Goal: Information Seeking & Learning: Learn about a topic

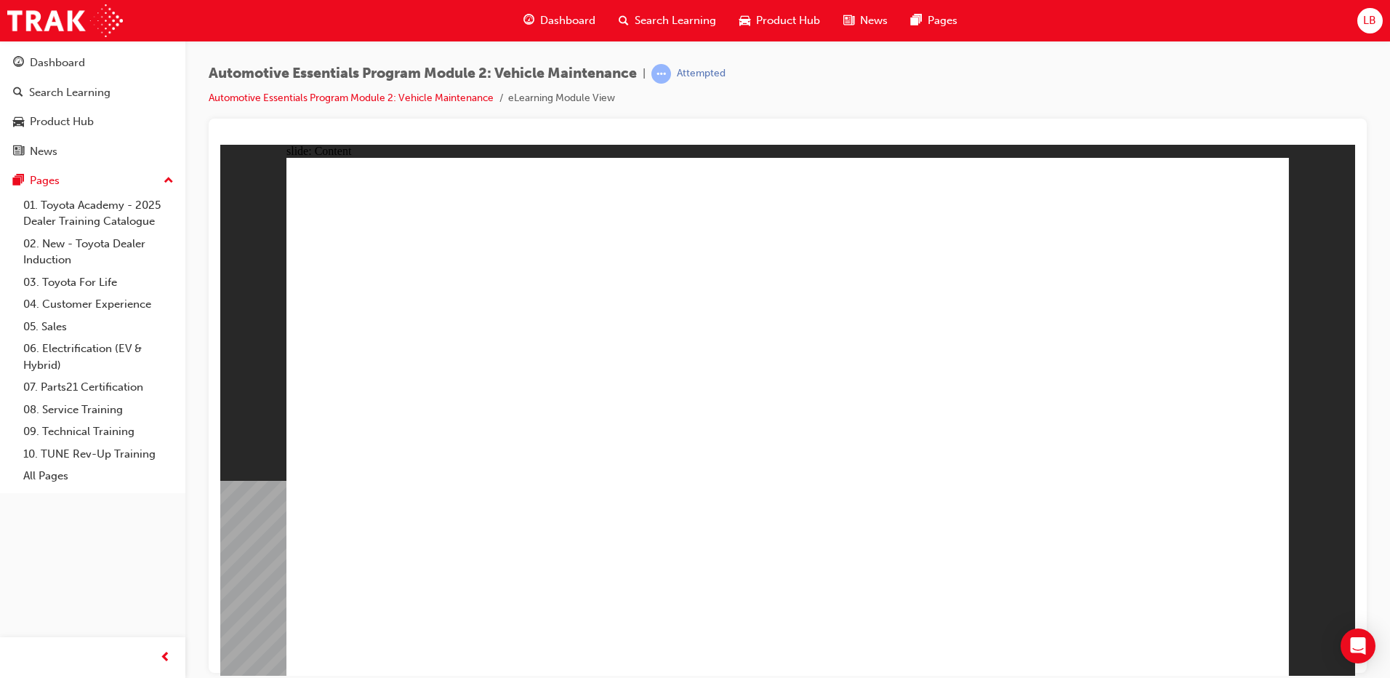
radio input "true"
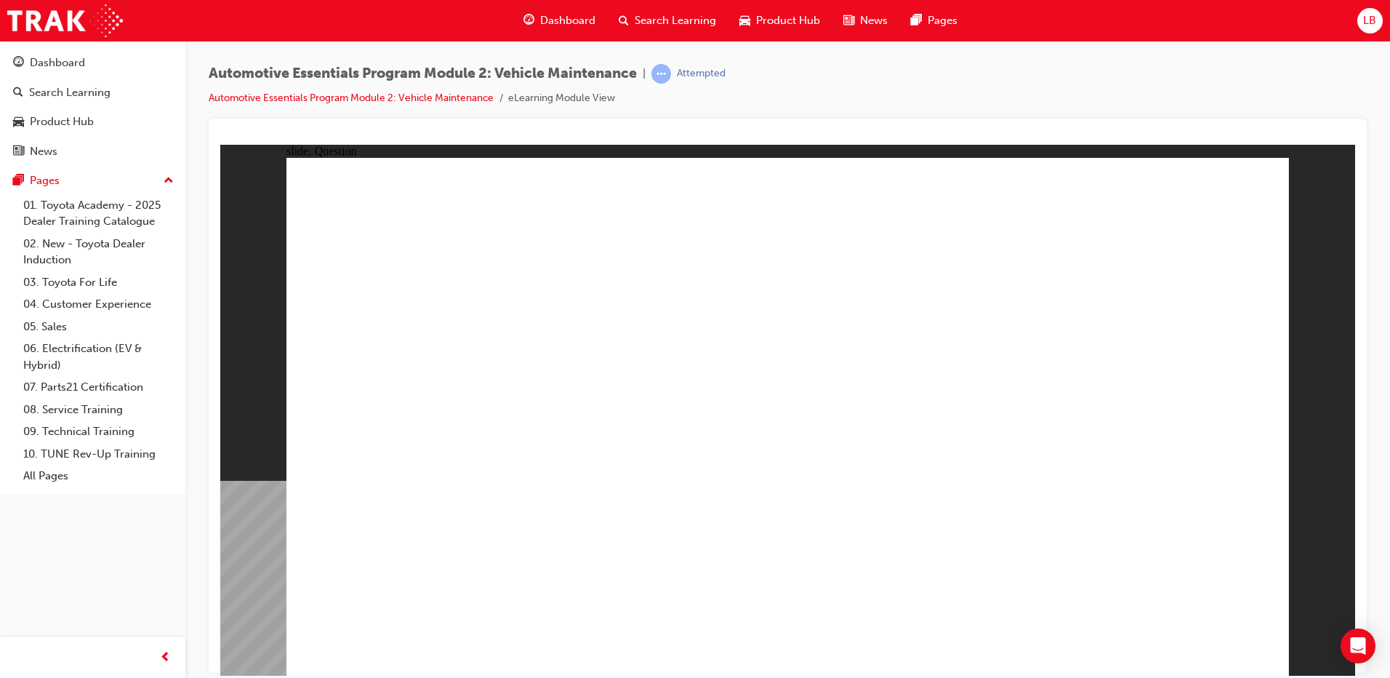
radio input "true"
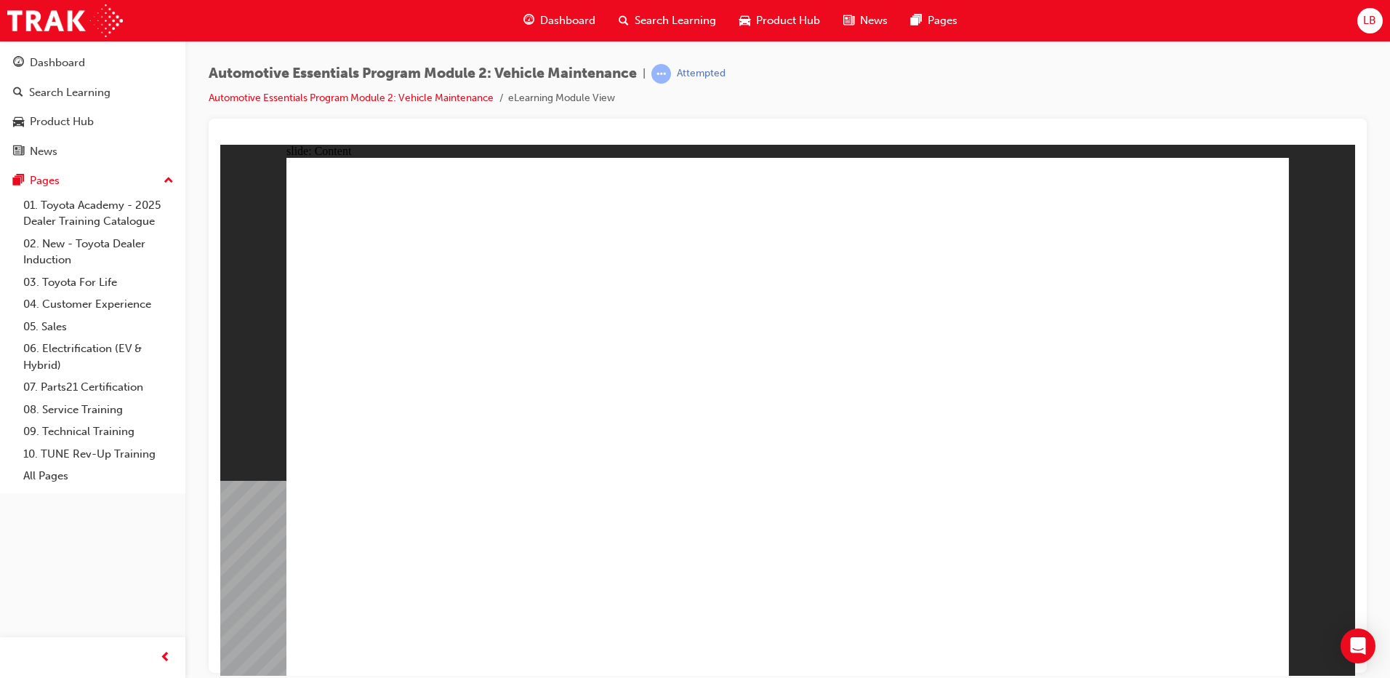
drag, startPoint x: 971, startPoint y: 264, endPoint x: 964, endPoint y: 256, distance: 10.3
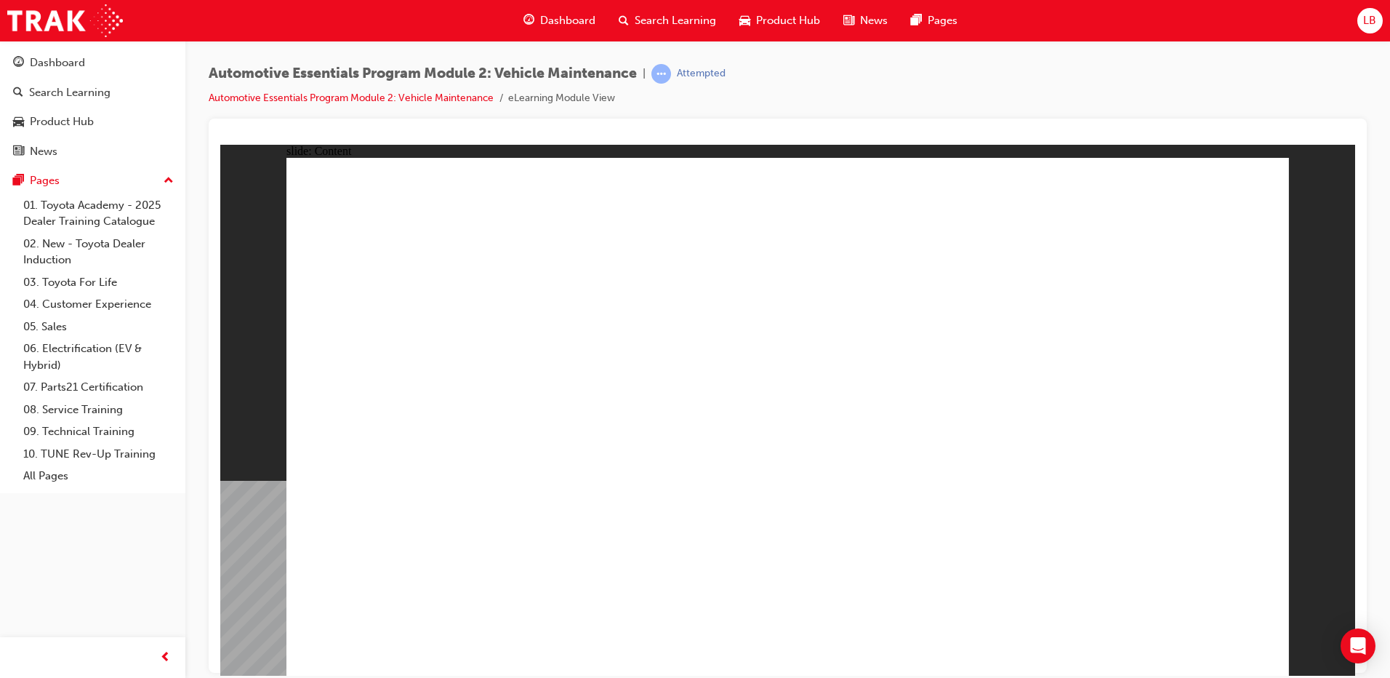
drag, startPoint x: 1136, startPoint y: 605, endPoint x: 1144, endPoint y: 631, distance: 27.6
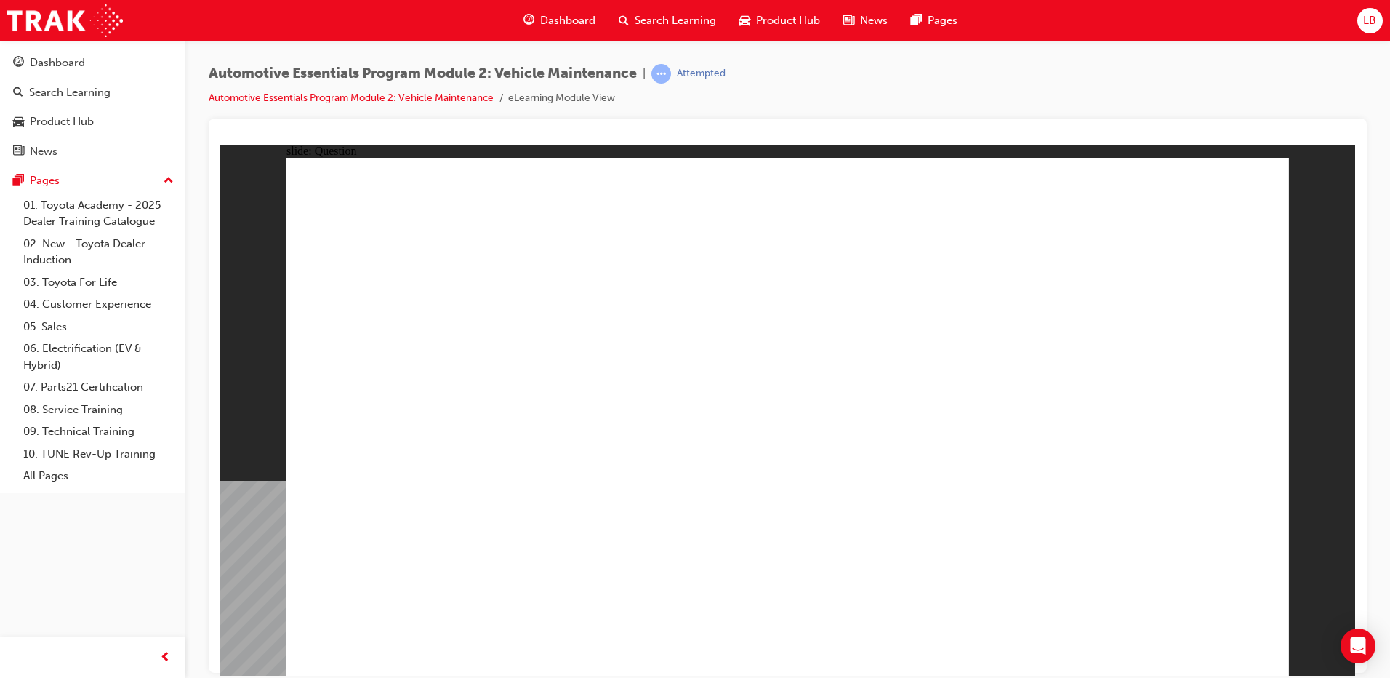
radio input "true"
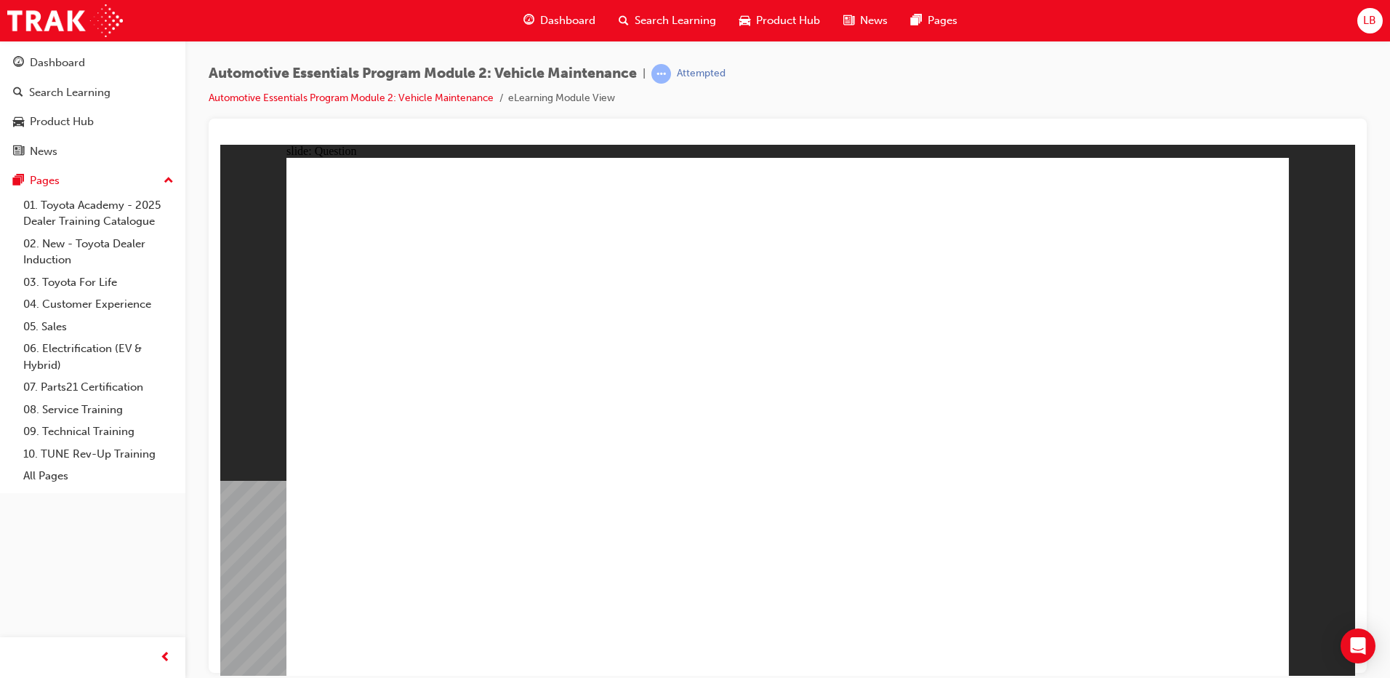
radio input "true"
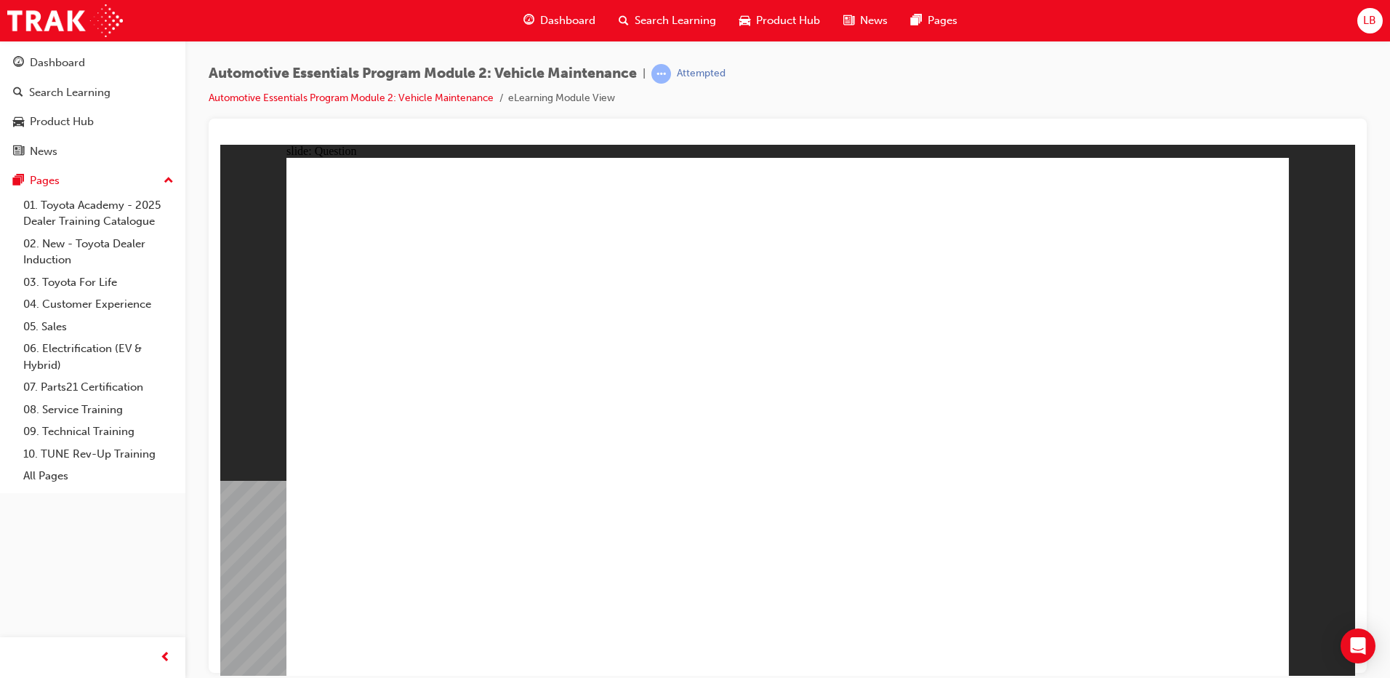
radio input "true"
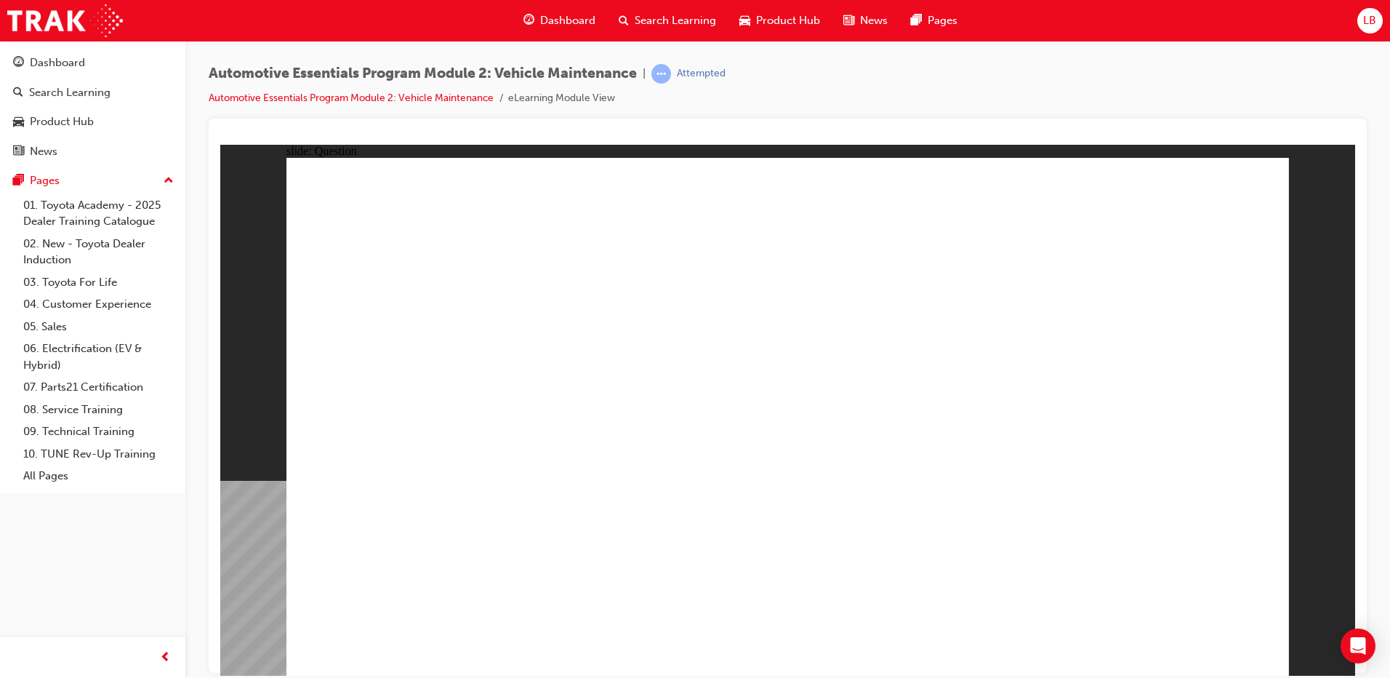
drag, startPoint x: 642, startPoint y: 553, endPoint x: 634, endPoint y: 560, distance: 10.3
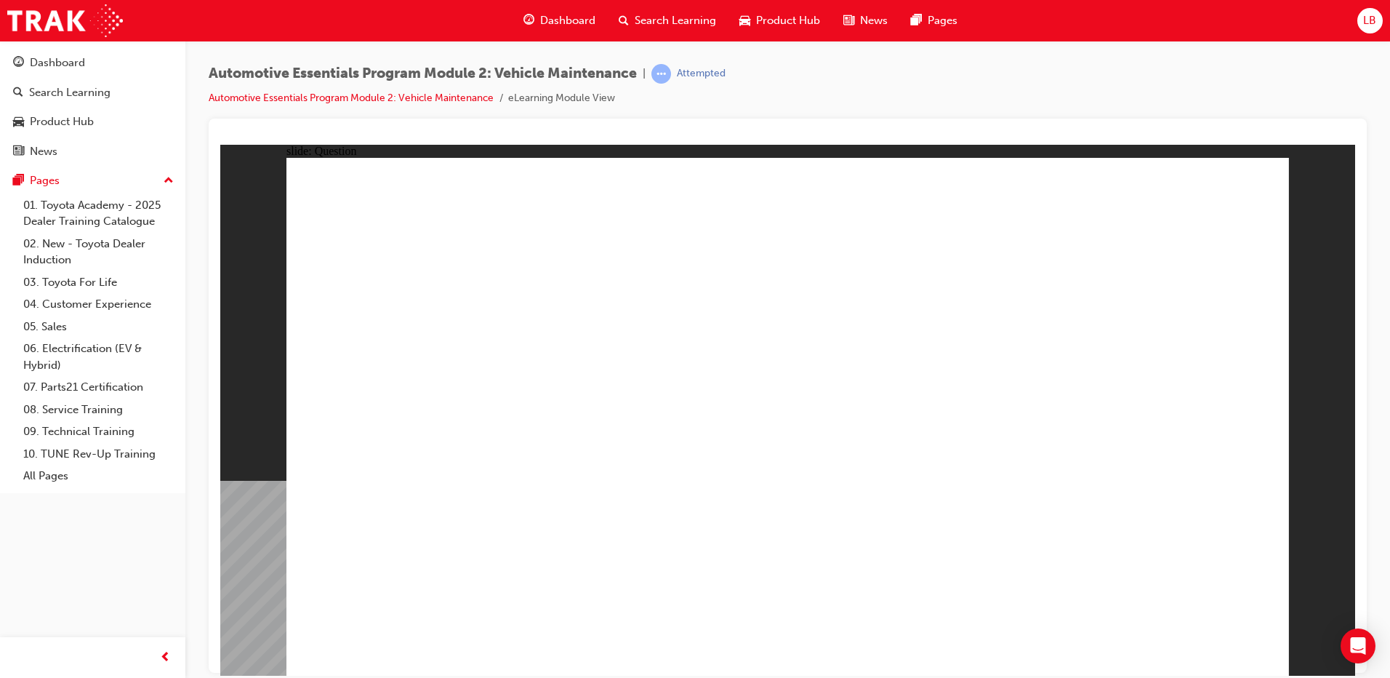
radio input "true"
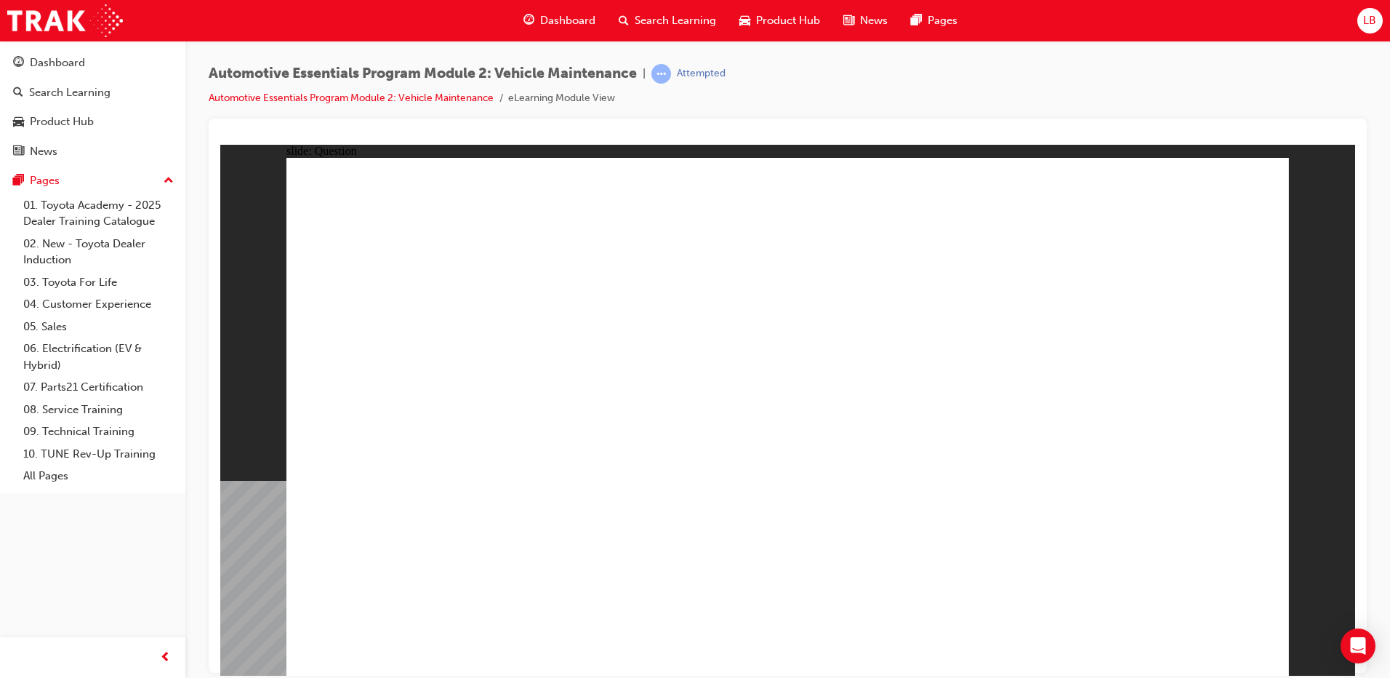
radio input "true"
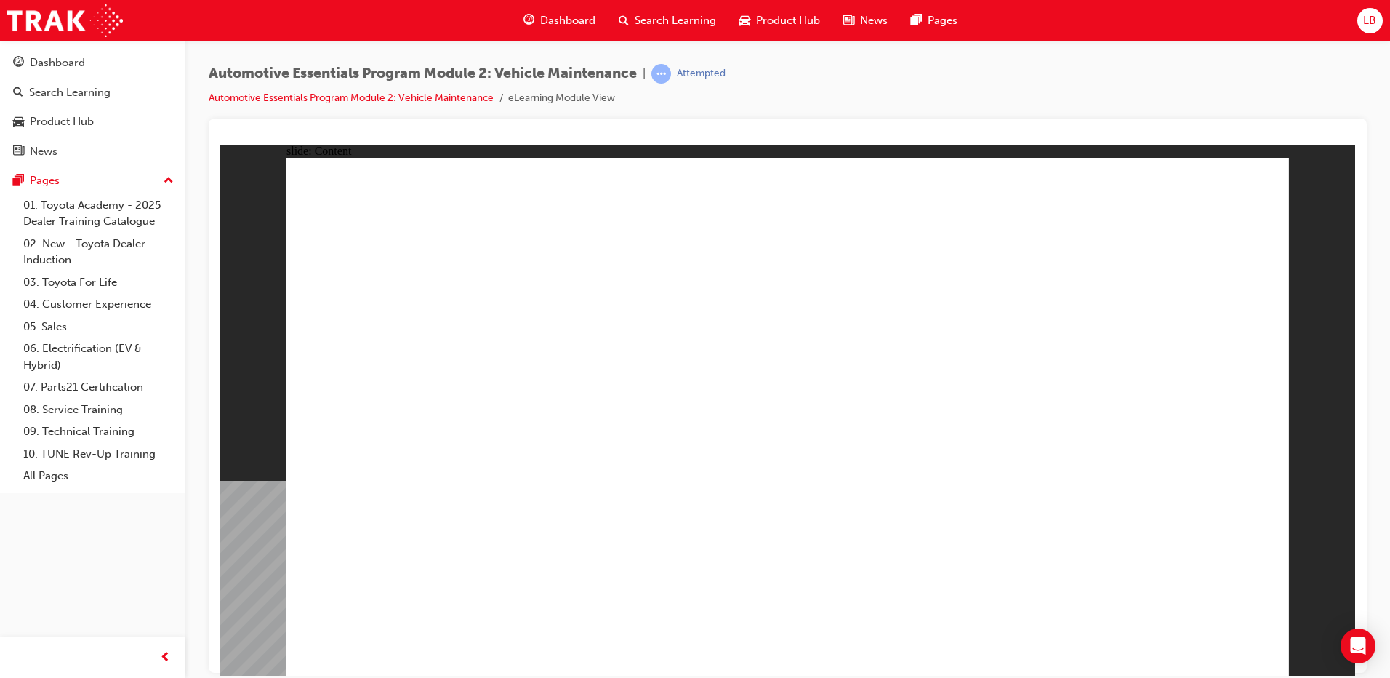
drag, startPoint x: 1287, startPoint y: 169, endPoint x: 1275, endPoint y: 178, distance: 15.1
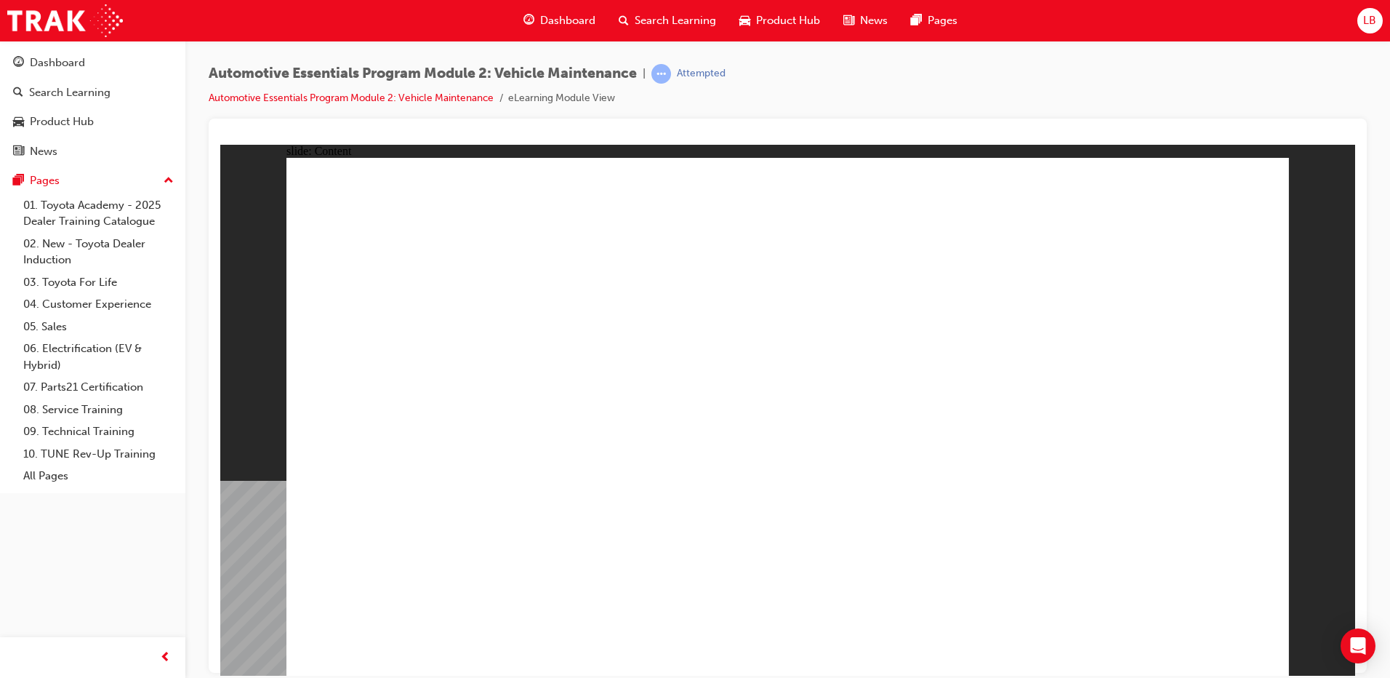
drag, startPoint x: 1017, startPoint y: 438, endPoint x: 1103, endPoint y: 351, distance: 122.9
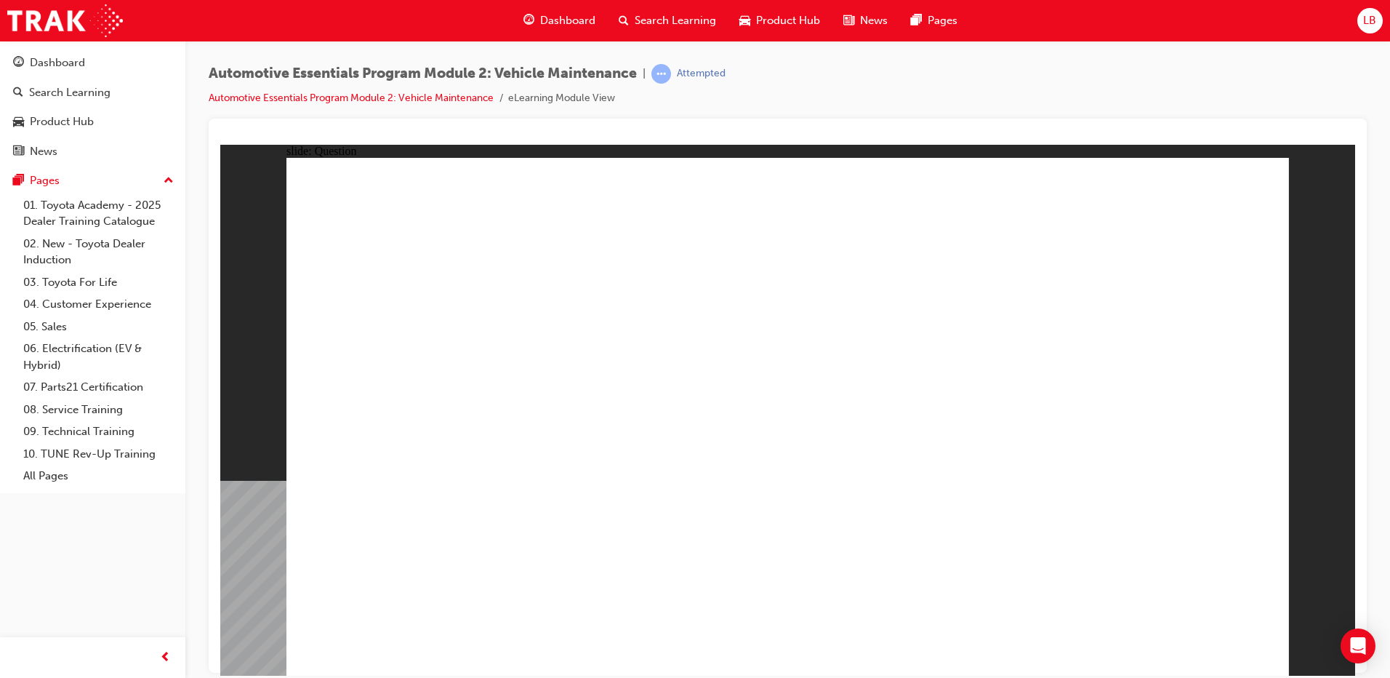
radio input "true"
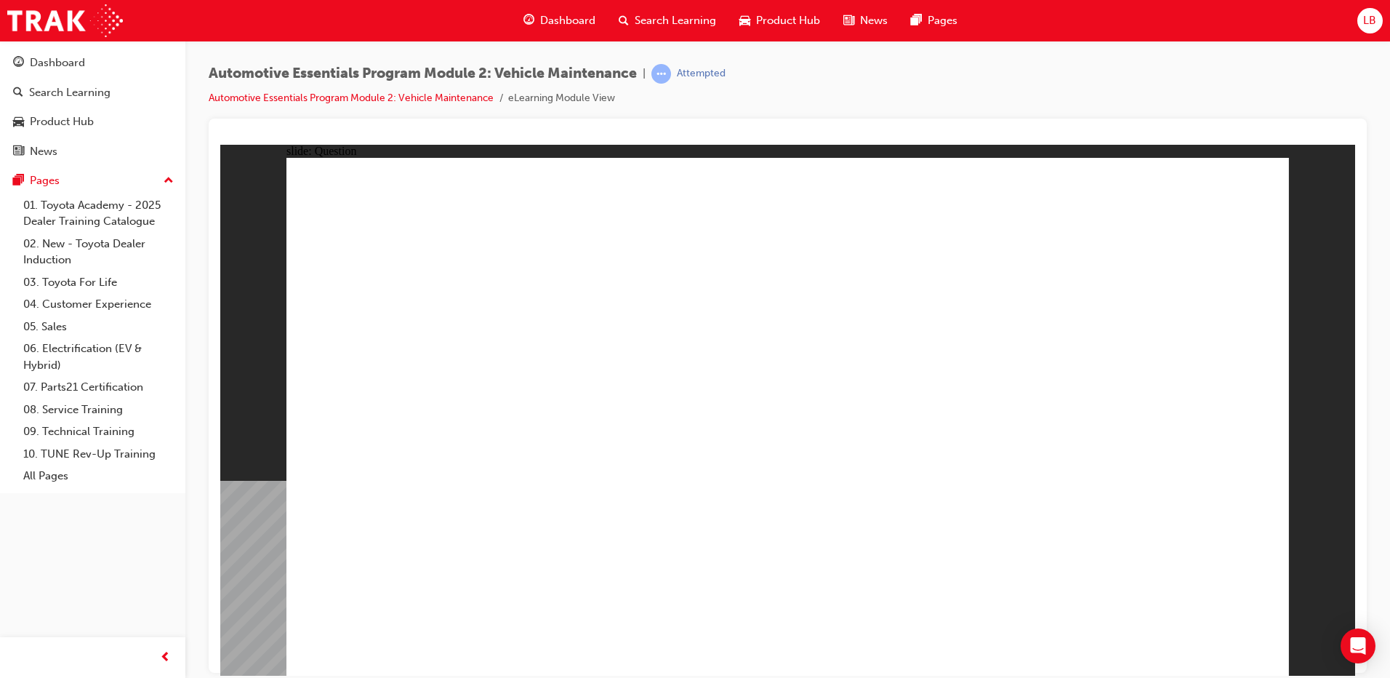
radio input "true"
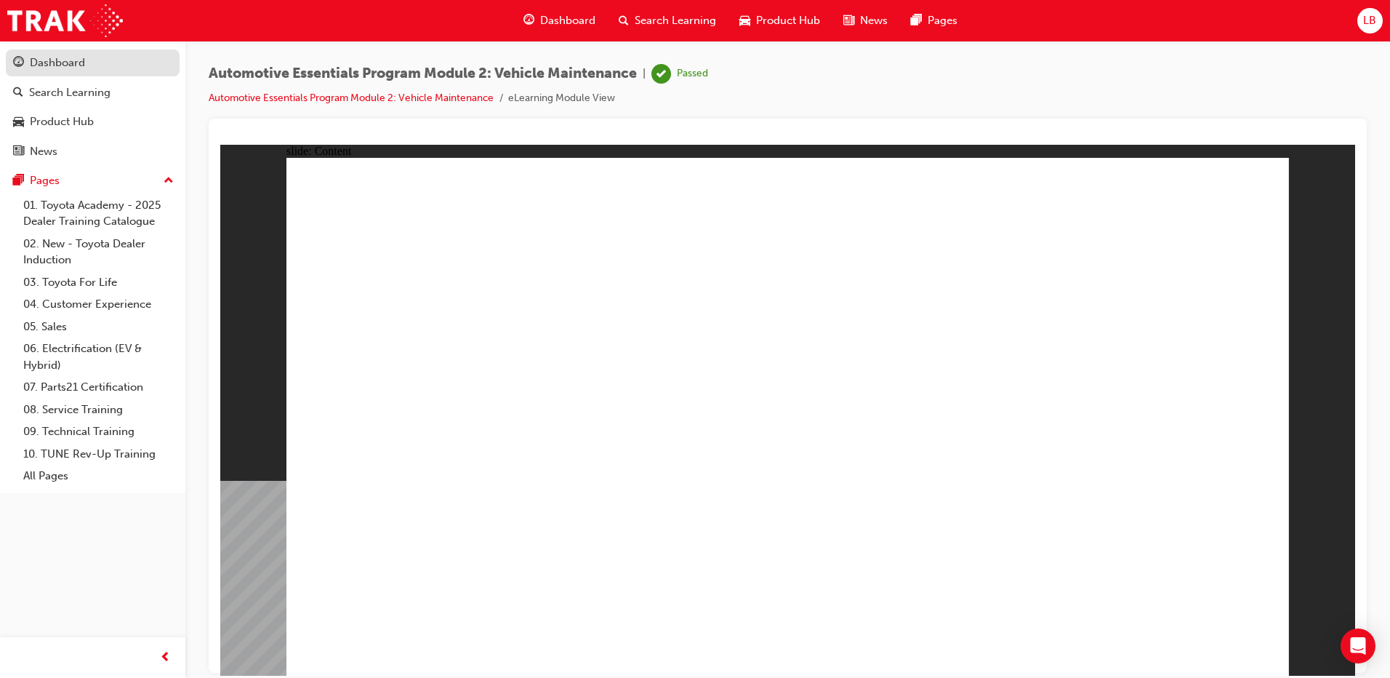
click at [79, 54] on div "Dashboard" at bounding box center [92, 63] width 159 height 18
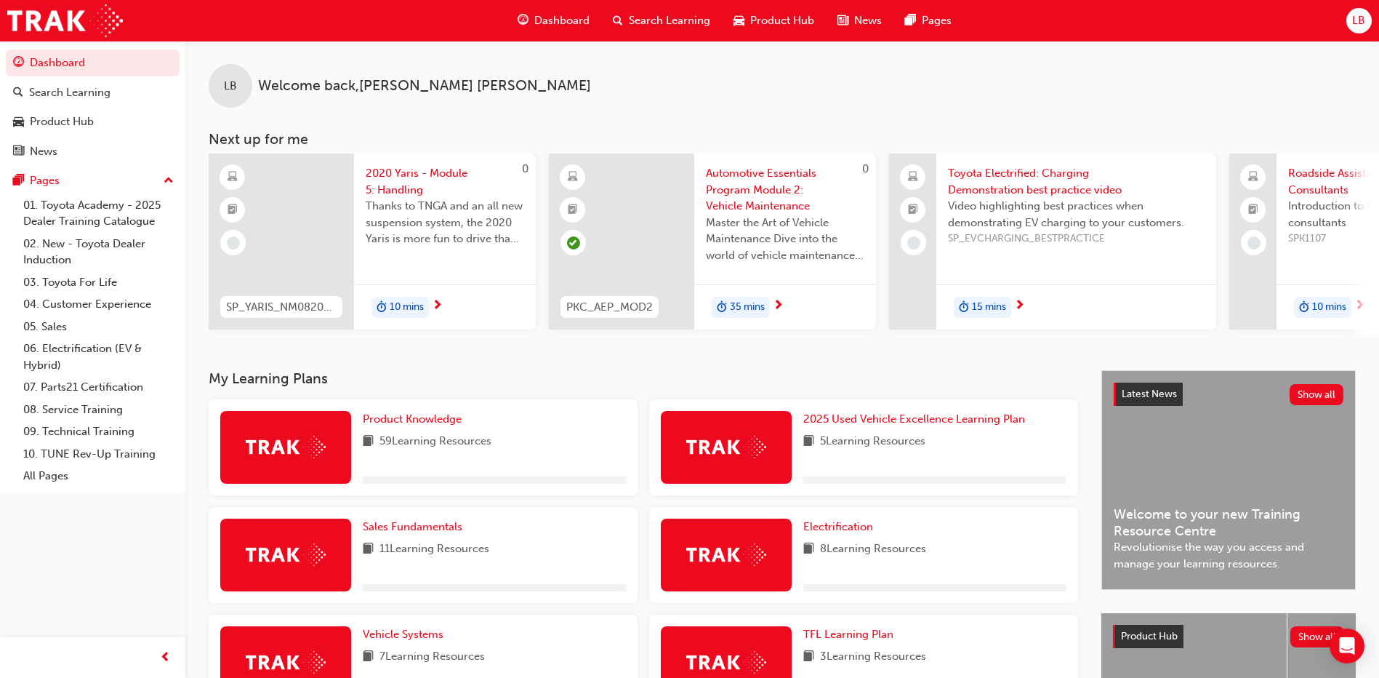
scroll to position [325, 0]
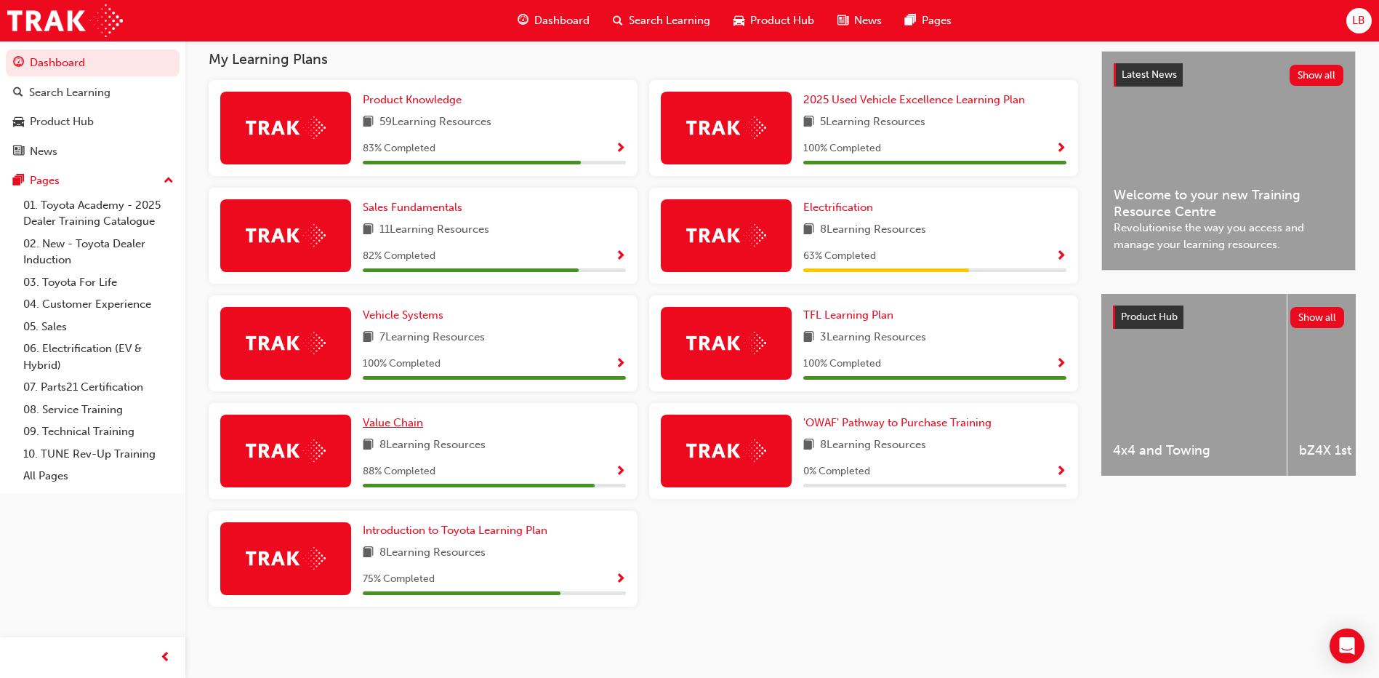
click at [386, 421] on span "Value Chain" at bounding box center [393, 422] width 60 height 13
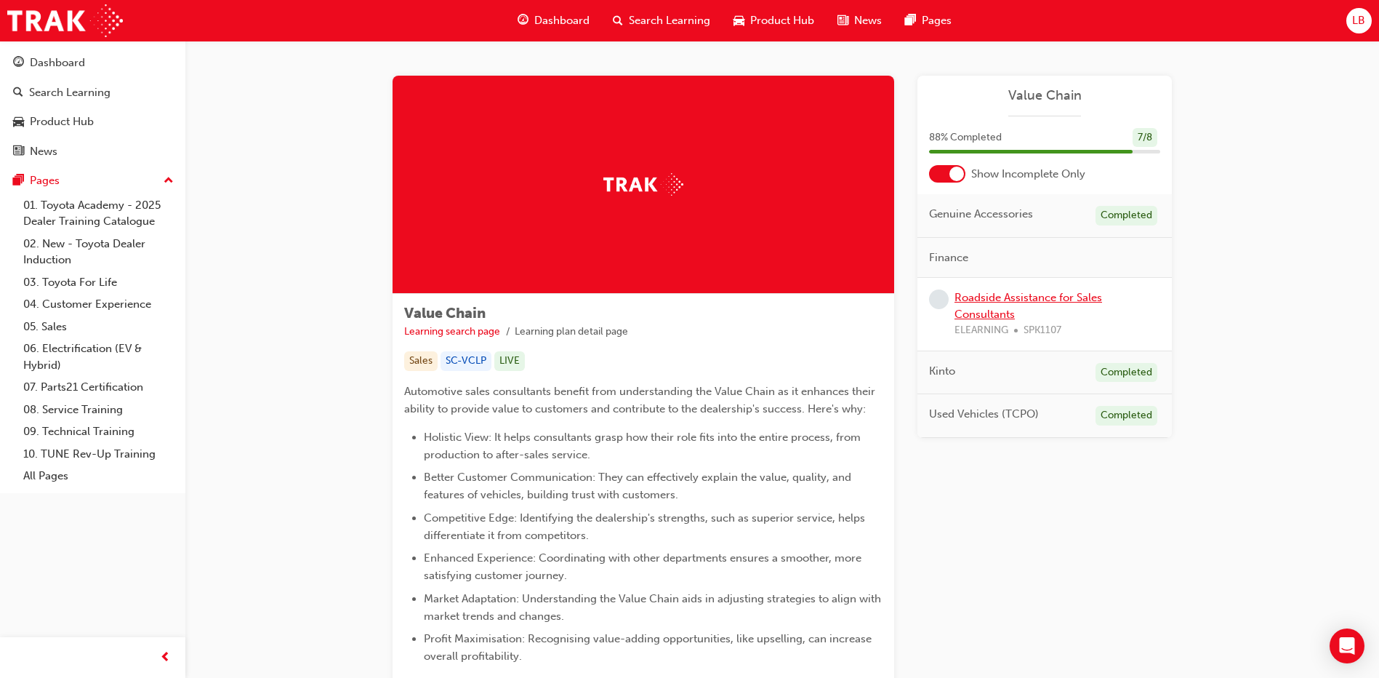
click at [985, 300] on link "Roadside Assistance for Sales Consultants" at bounding box center [1029, 306] width 148 height 30
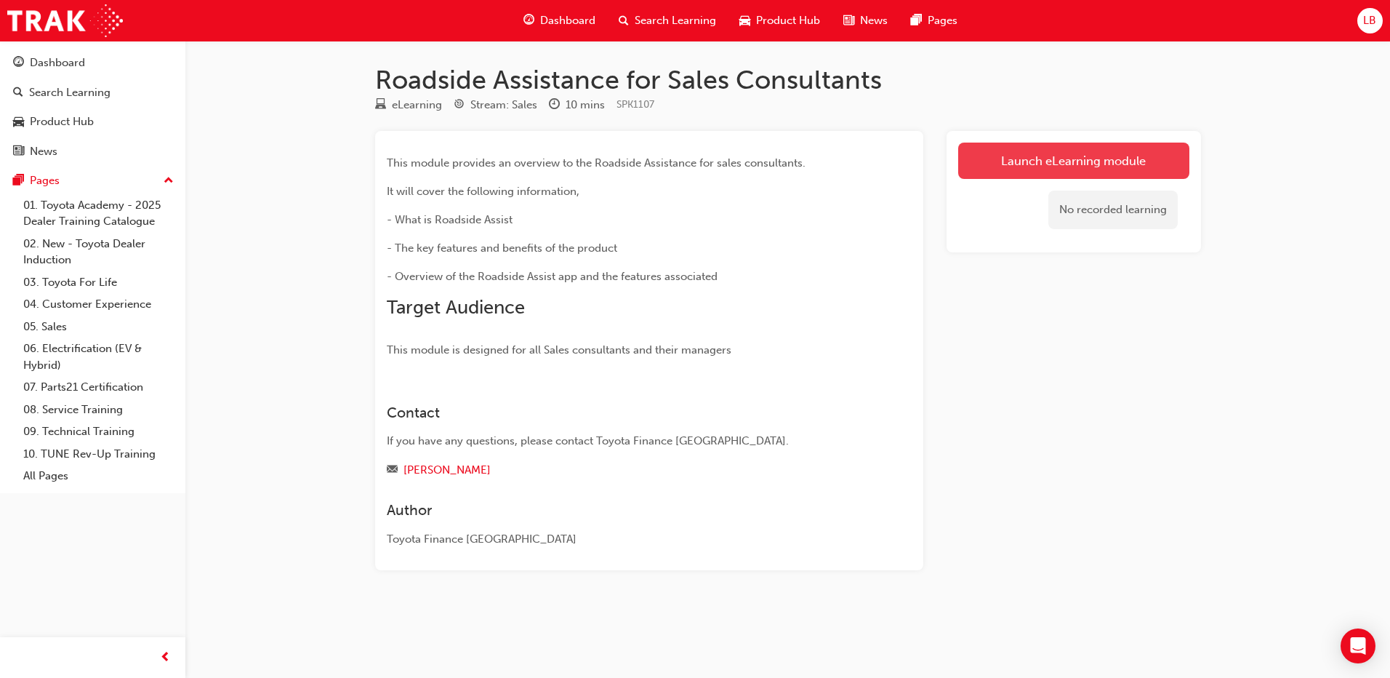
click at [1043, 169] on link "Launch eLearning module" at bounding box center [1073, 161] width 231 height 36
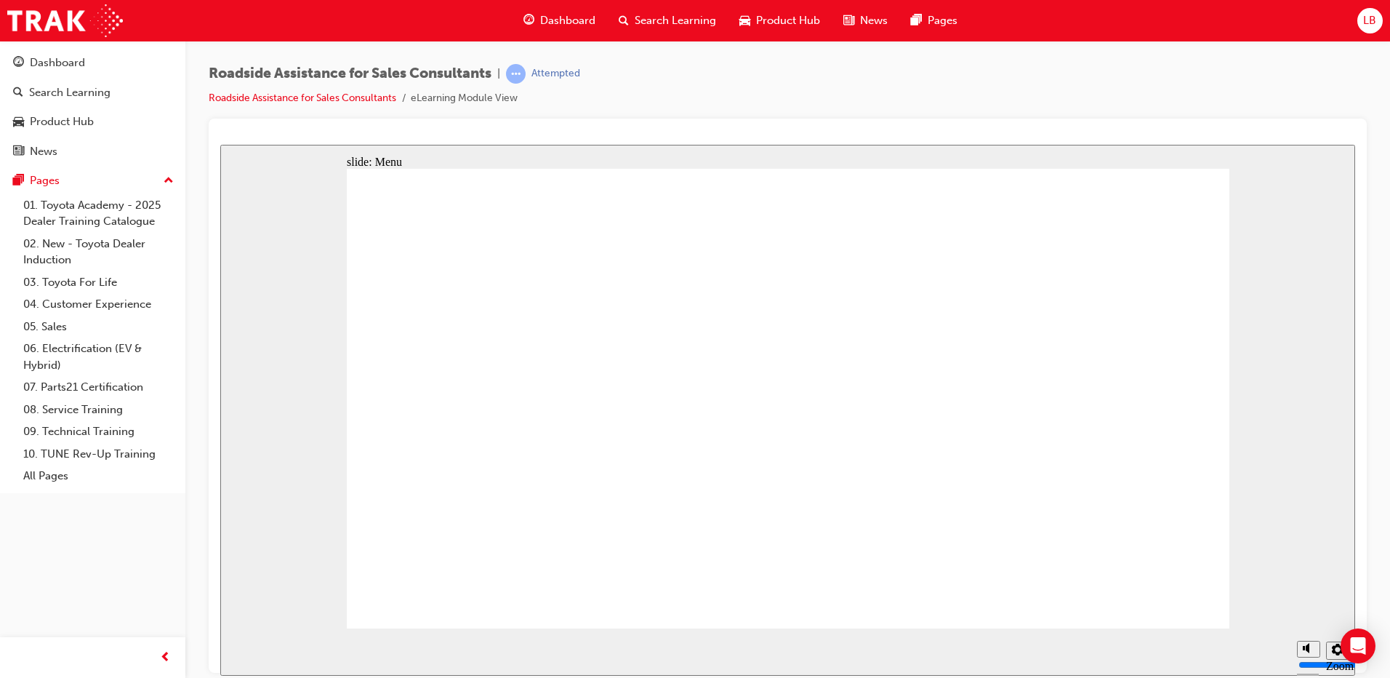
drag, startPoint x: 265, startPoint y: 649, endPoint x: 788, endPoint y: 627, distance: 524.0
click at [741, 631] on div "playback controls" at bounding box center [759, 651] width 1062 height 47
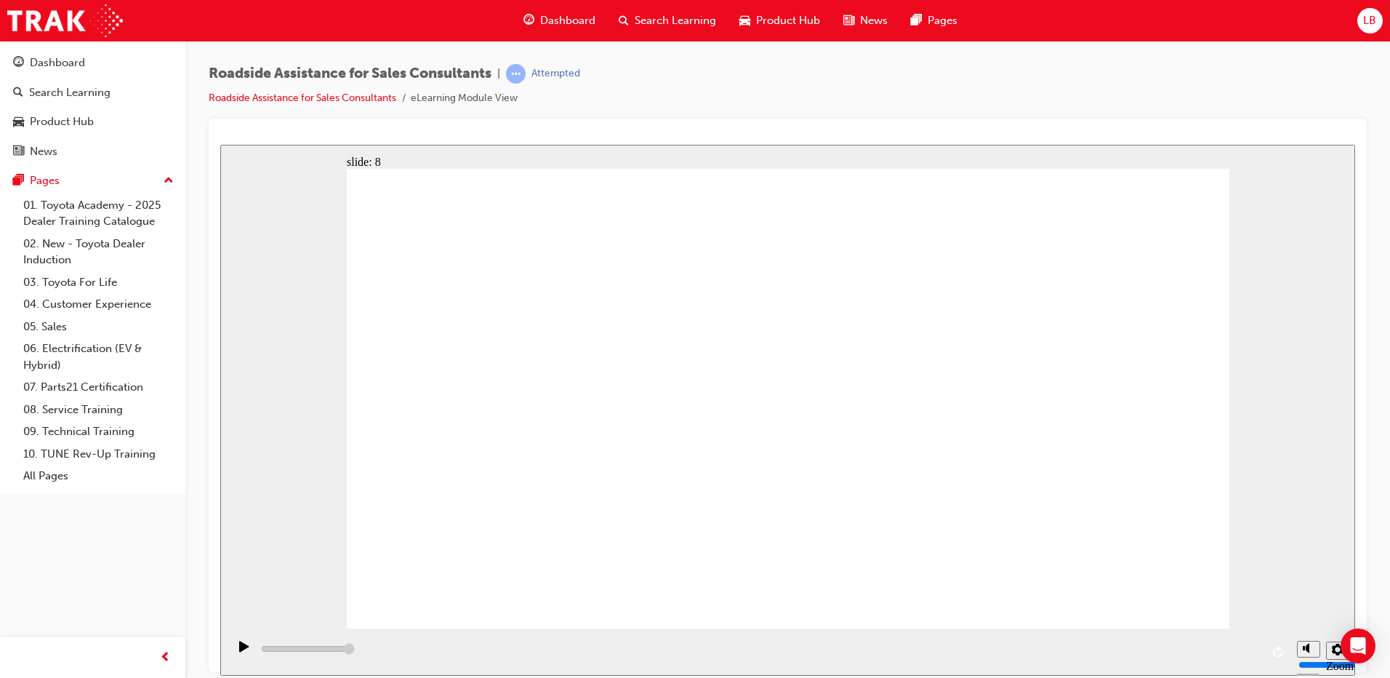
type input "23000"
checkbox input "true"
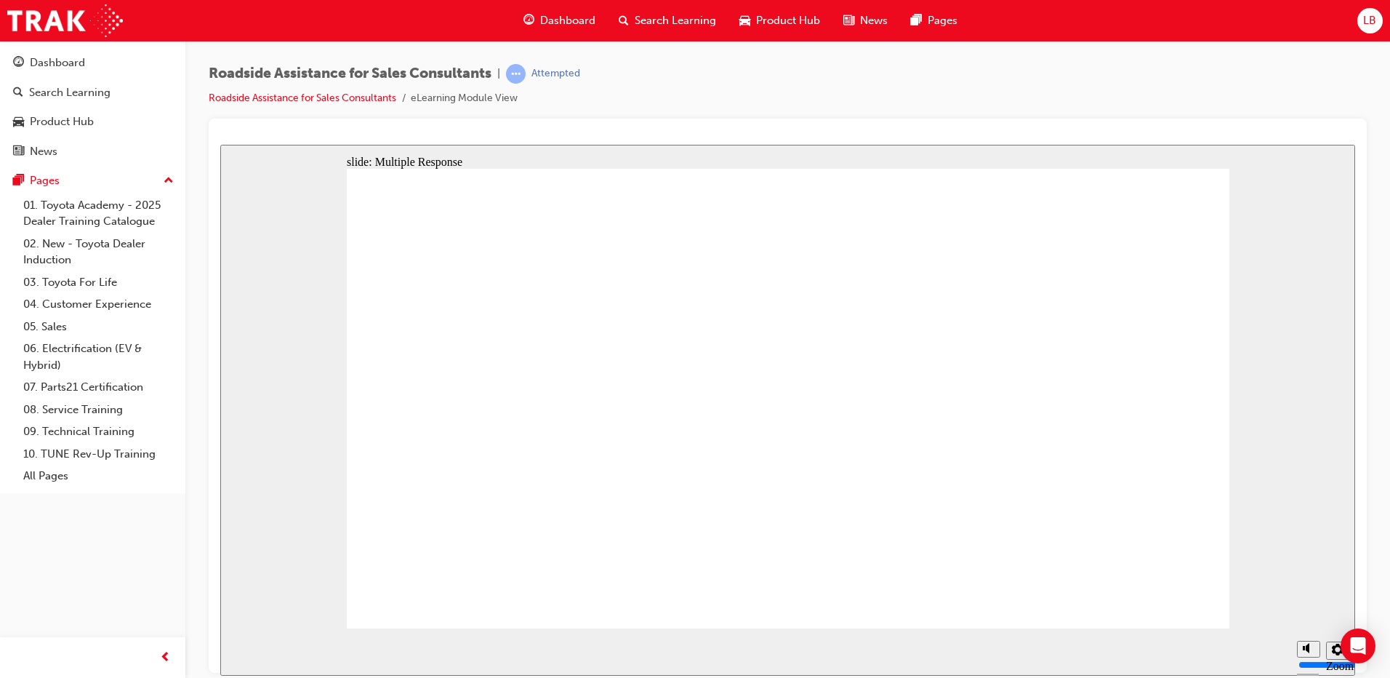
checkbox input "true"
checkbox input "false"
checkbox input "true"
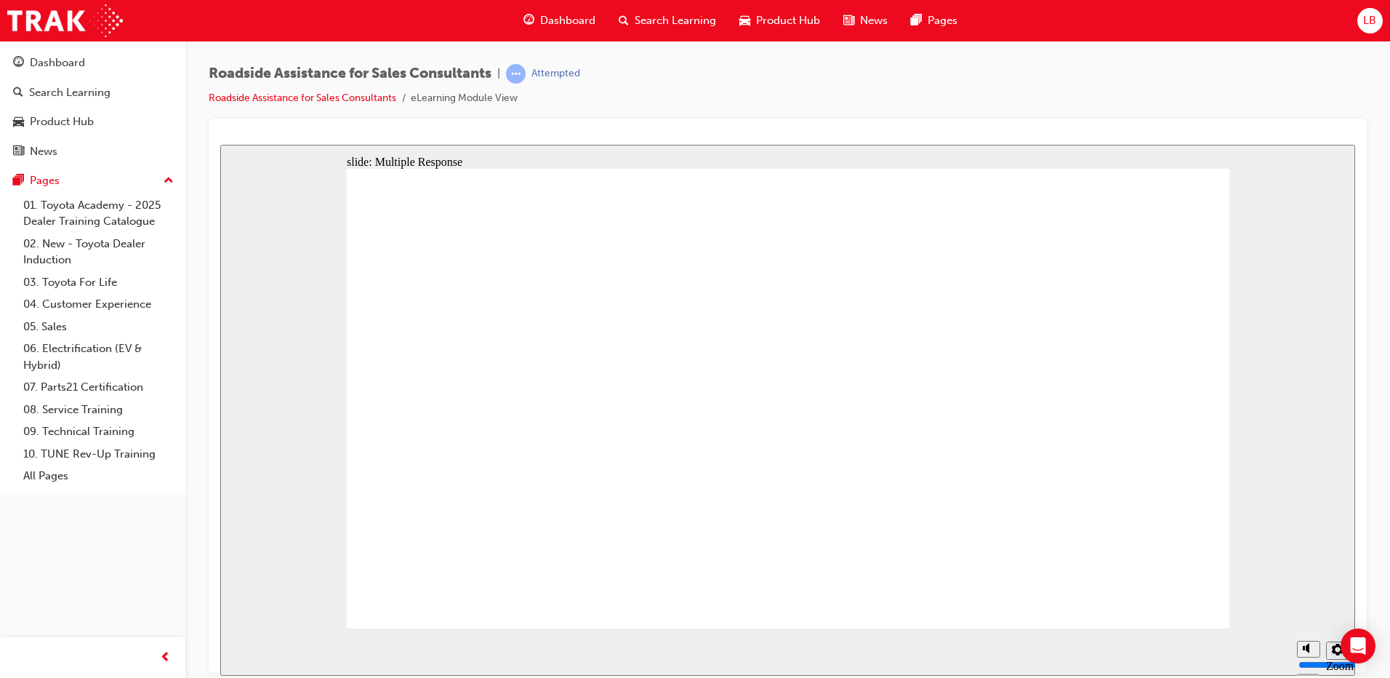
checkbox input "true"
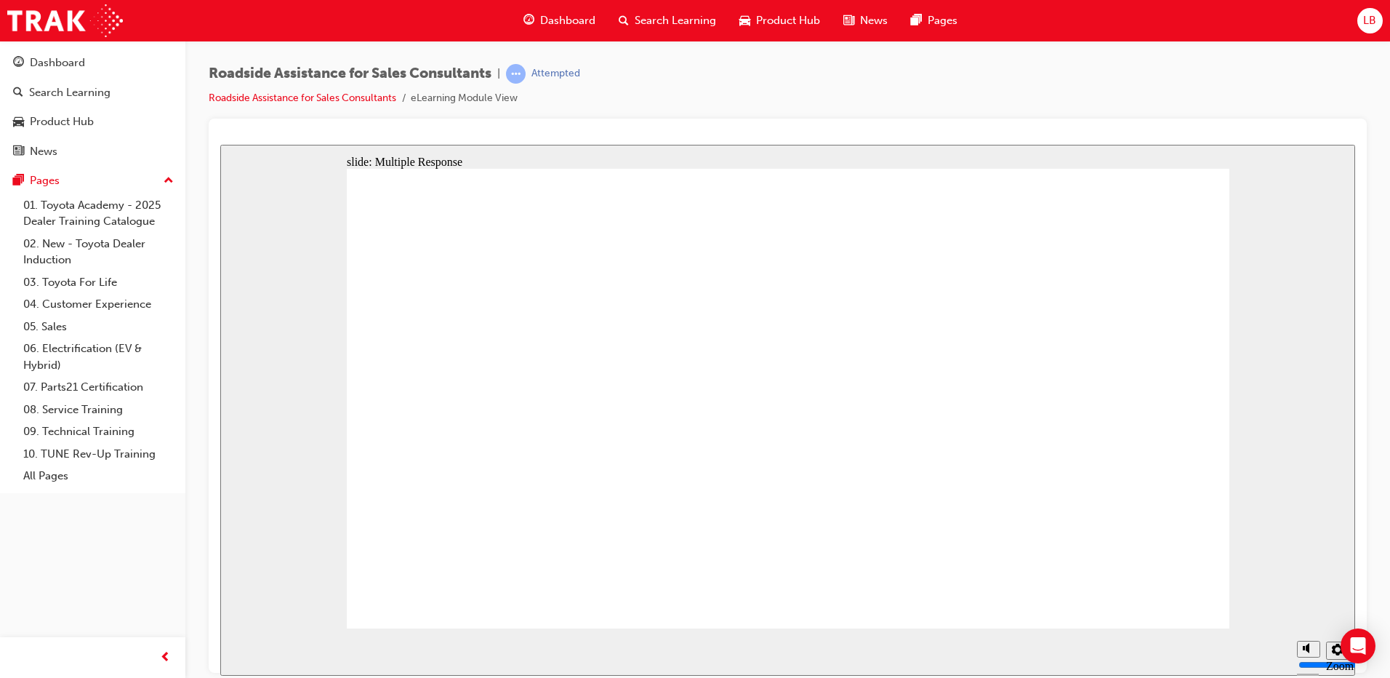
drag, startPoint x: 706, startPoint y: 344, endPoint x: 1084, endPoint y: 549, distance: 430.1
checkbox input "true"
checkbox input "false"
checkbox input "true"
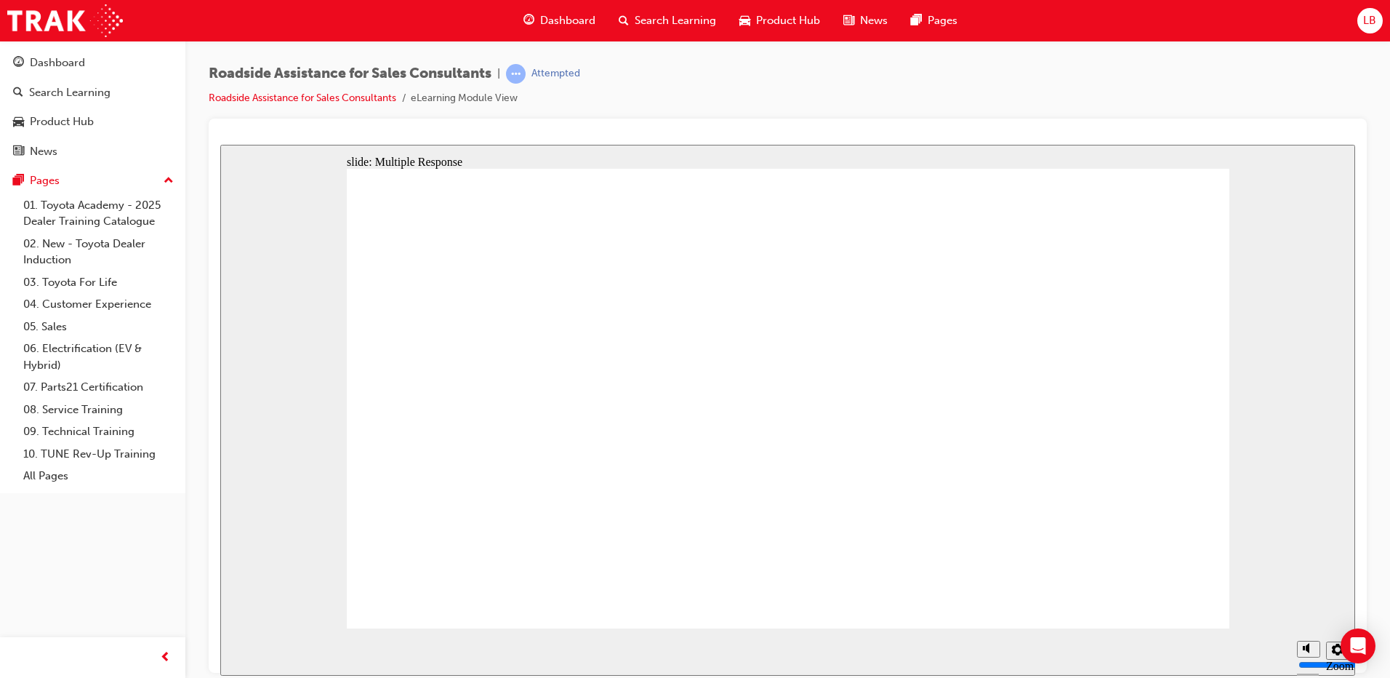
checkbox input "true"
checkbox input "false"
checkbox input "true"
drag, startPoint x: 553, startPoint y: 363, endPoint x: 899, endPoint y: 500, distance: 372.1
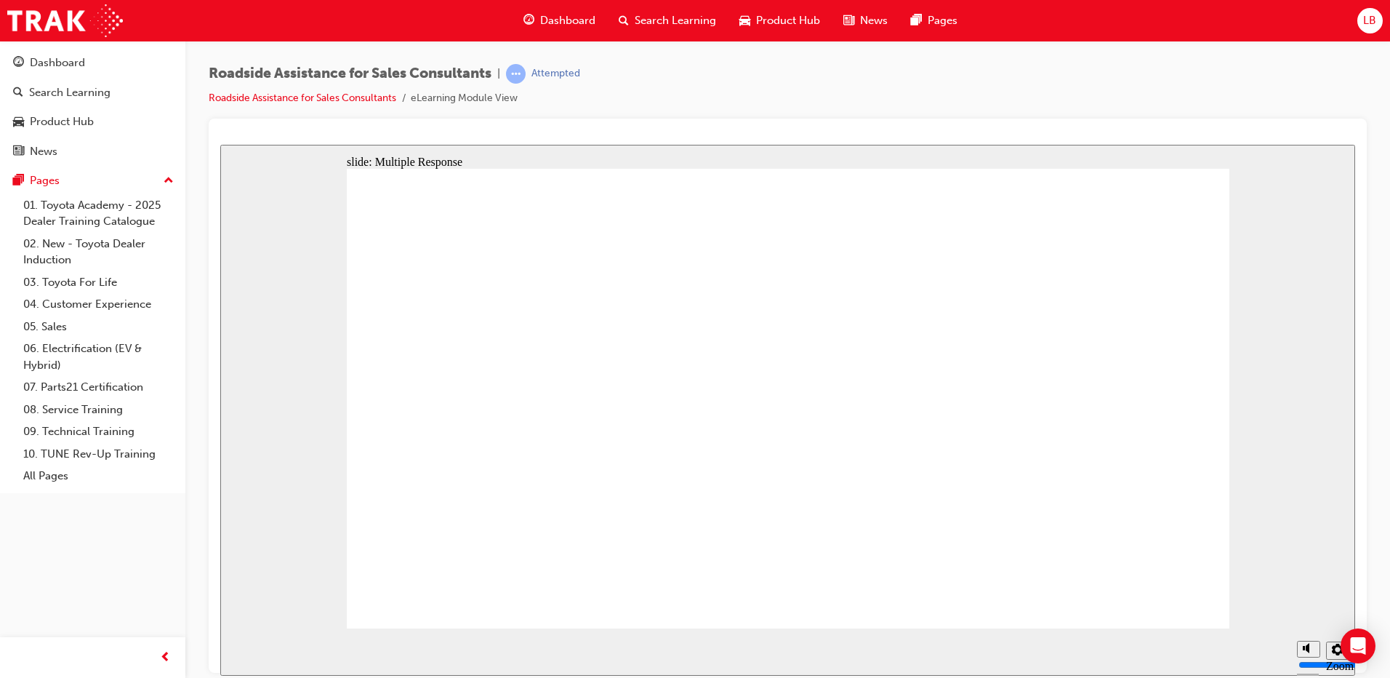
checkbox input "true"
drag, startPoint x: 1019, startPoint y: 487, endPoint x: 878, endPoint y: 505, distance: 142.1
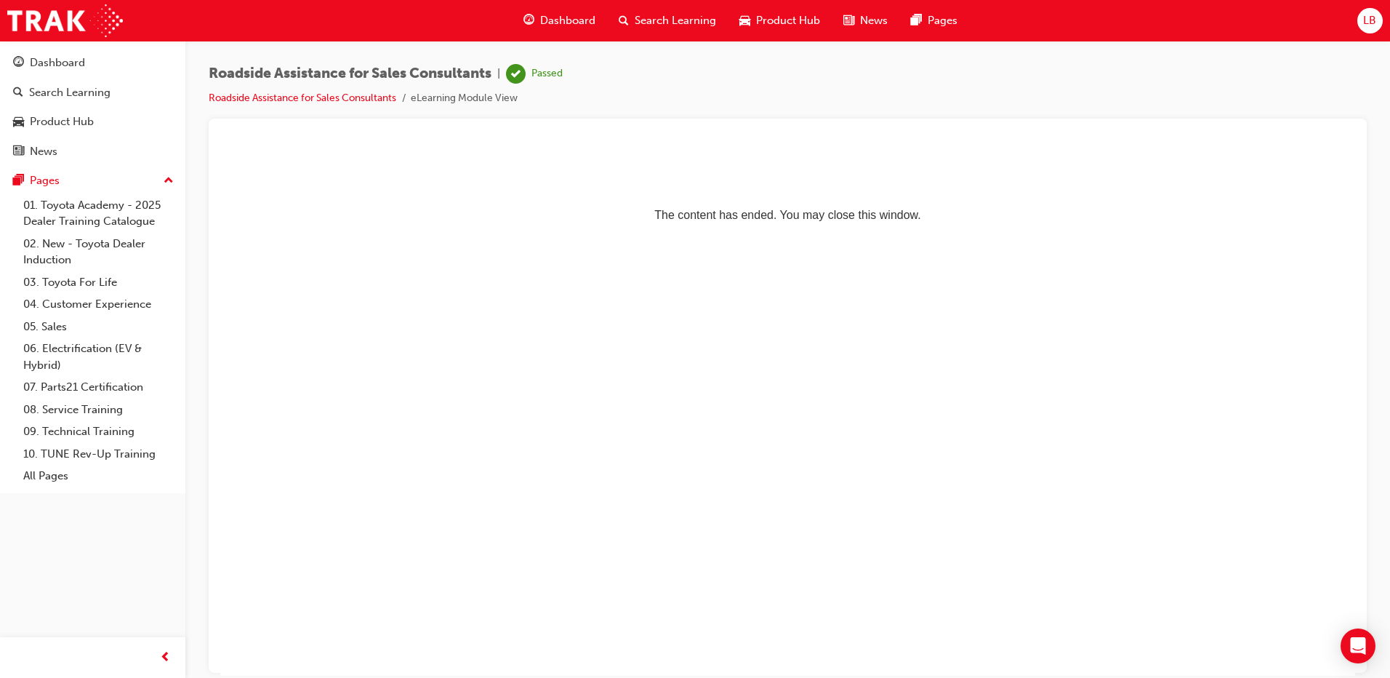
click at [537, 18] on div "Dashboard" at bounding box center [559, 21] width 95 height 30
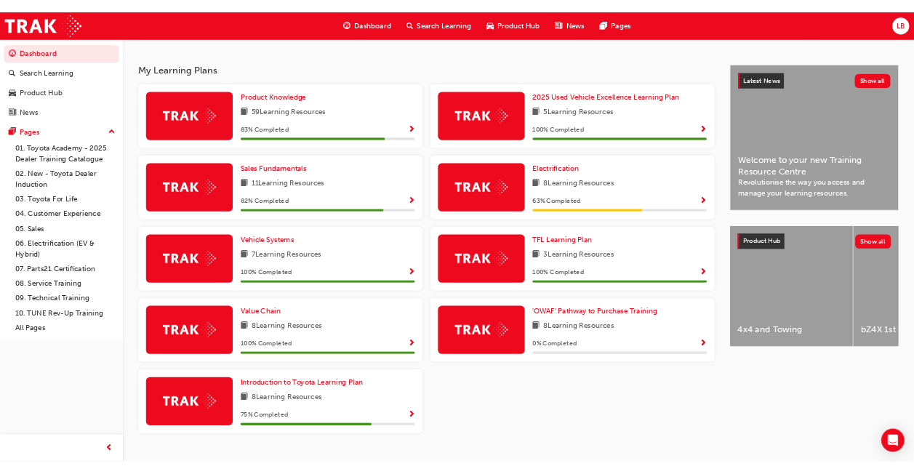
scroll to position [145, 0]
